Goal: Unclear

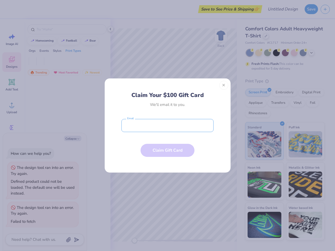
click at [168, 126] on input "email" at bounding box center [168, 125] width 92 height 13
click at [224, 85] on button "Close" at bounding box center [223, 85] width 9 height 9
